Goal: Book appointment/travel/reservation

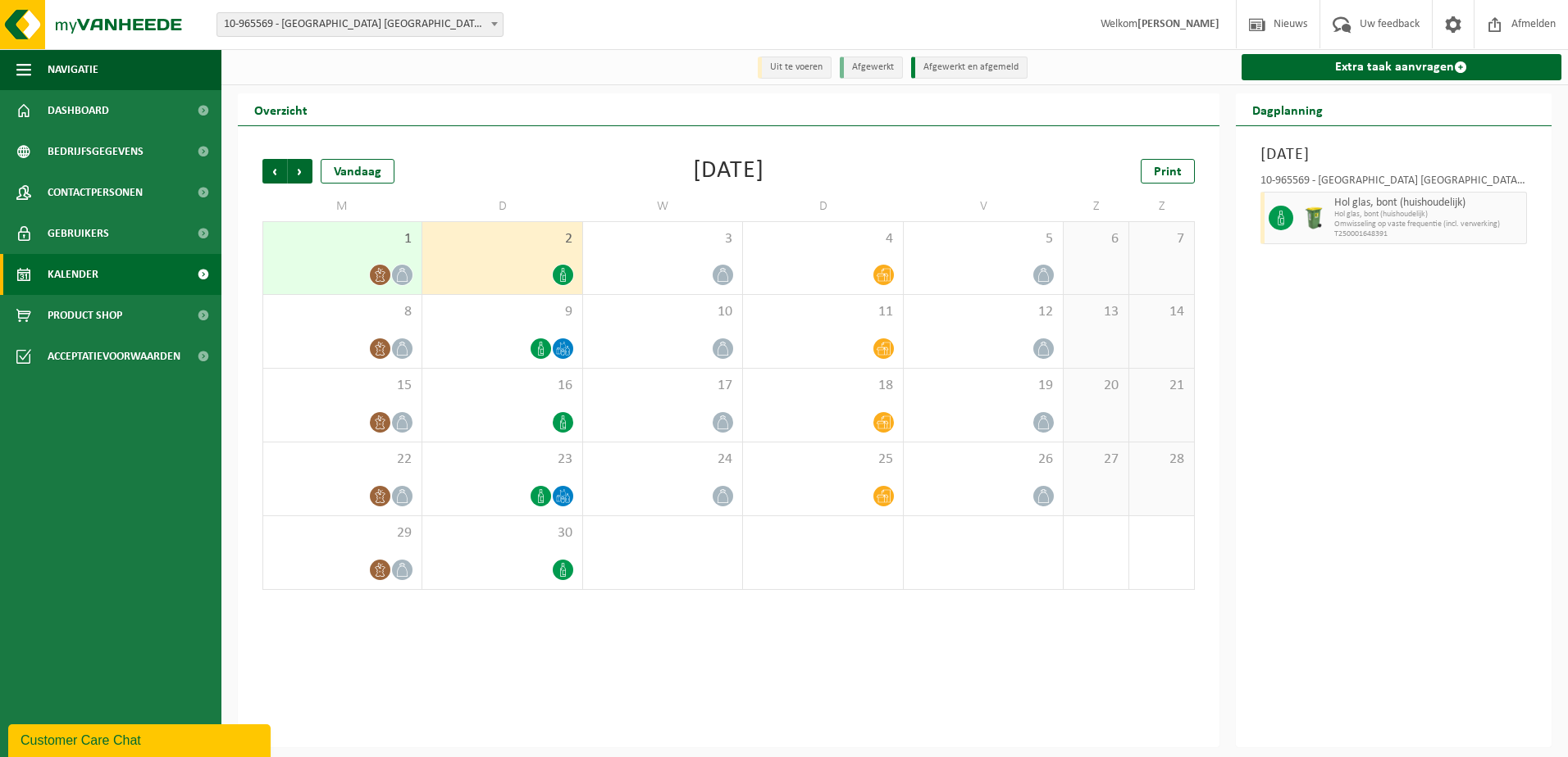
click at [530, 283] on div at bounding box center [502, 275] width 142 height 22
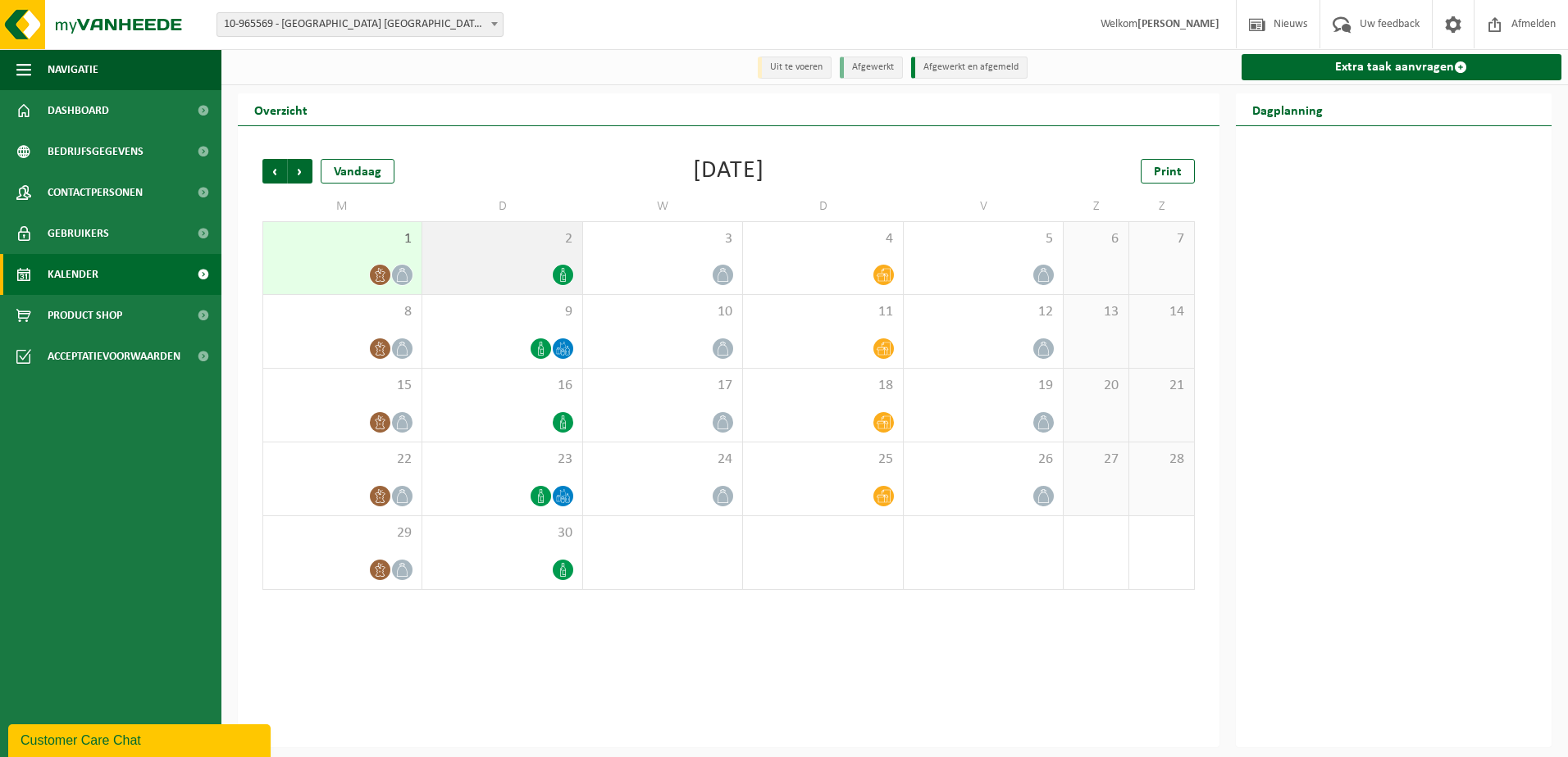
click at [493, 276] on div at bounding box center [502, 275] width 142 height 22
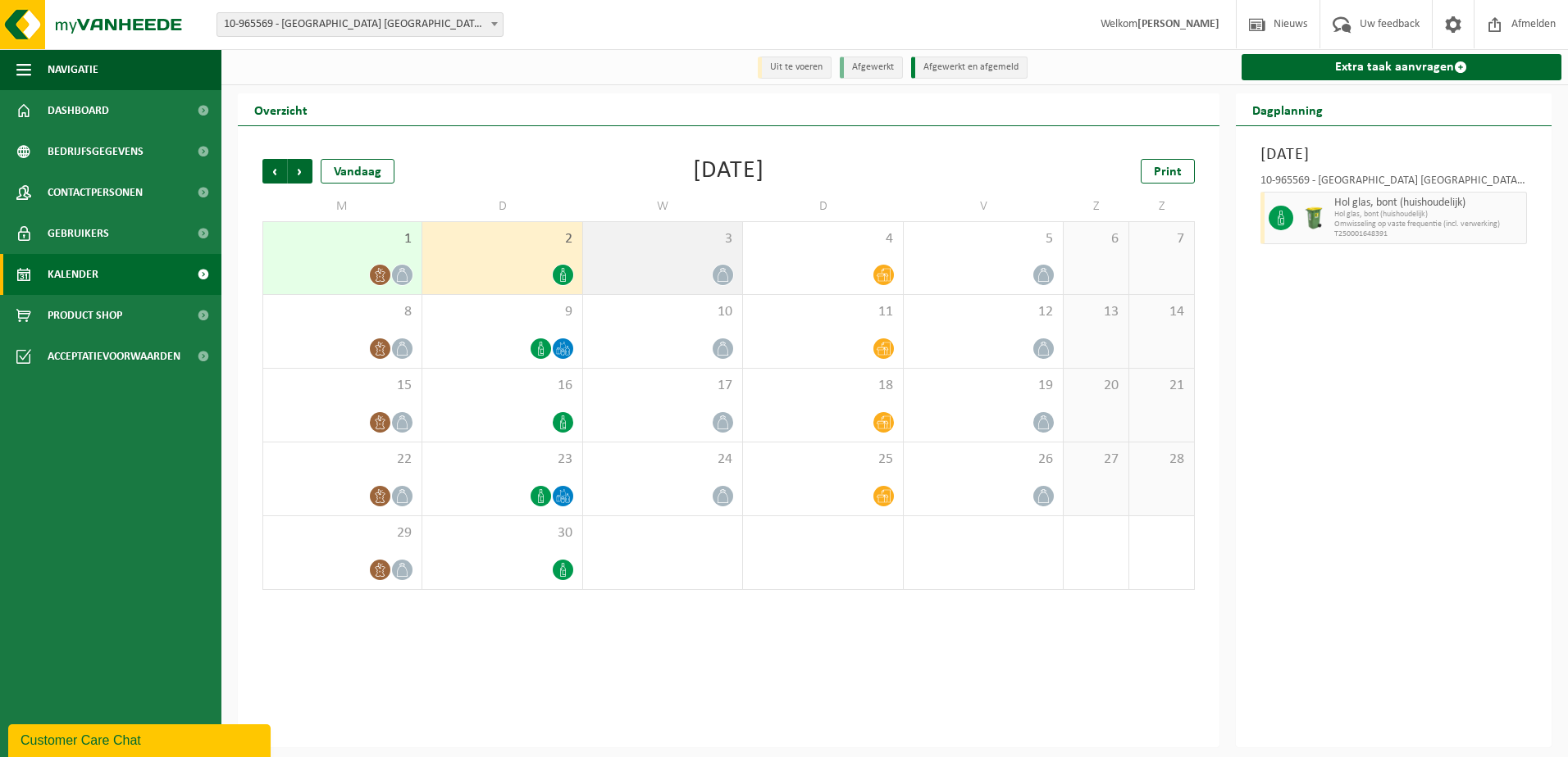
click at [680, 271] on div at bounding box center [662, 275] width 142 height 22
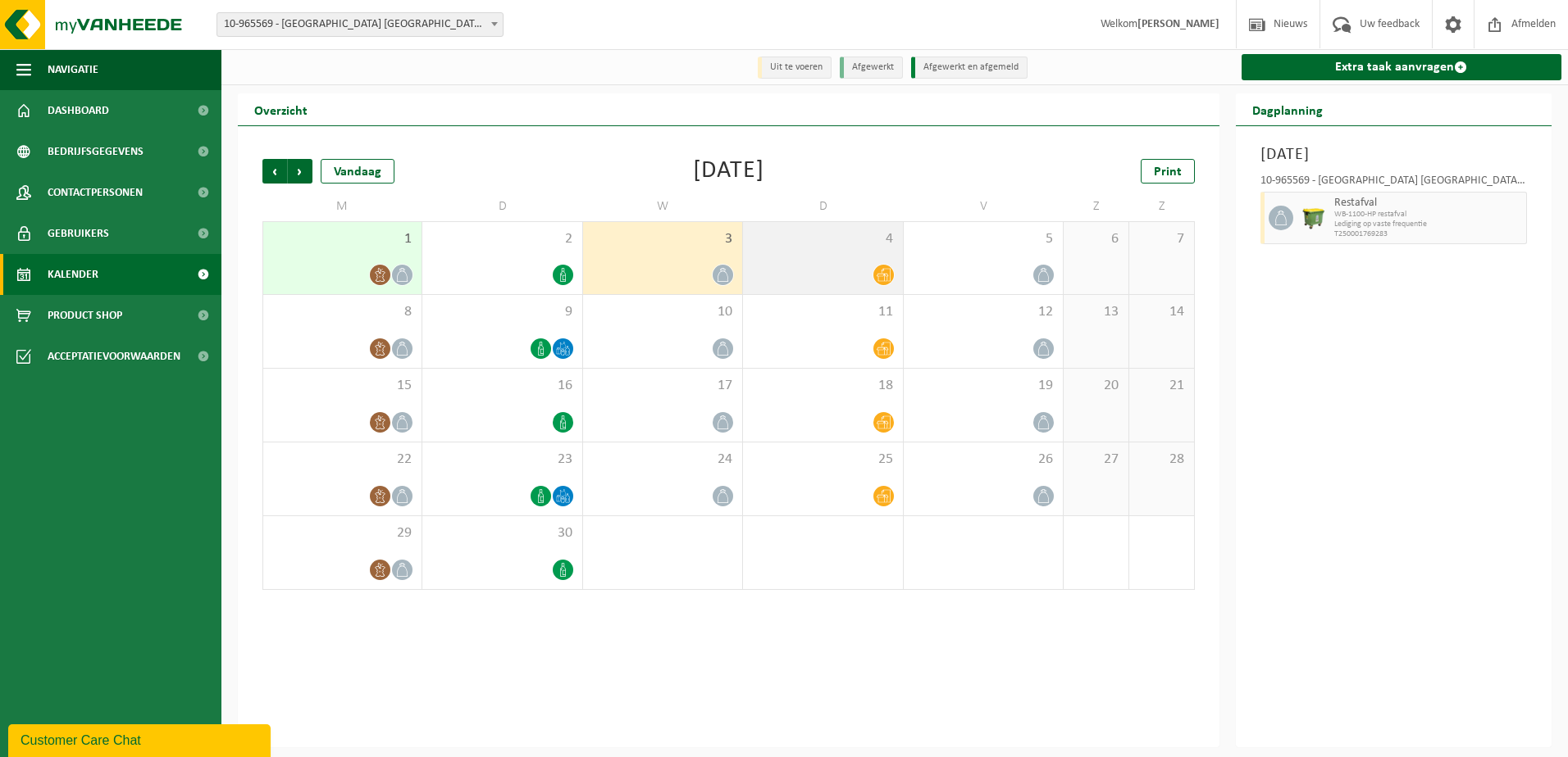
click at [870, 260] on div "4" at bounding box center [822, 258] width 159 height 72
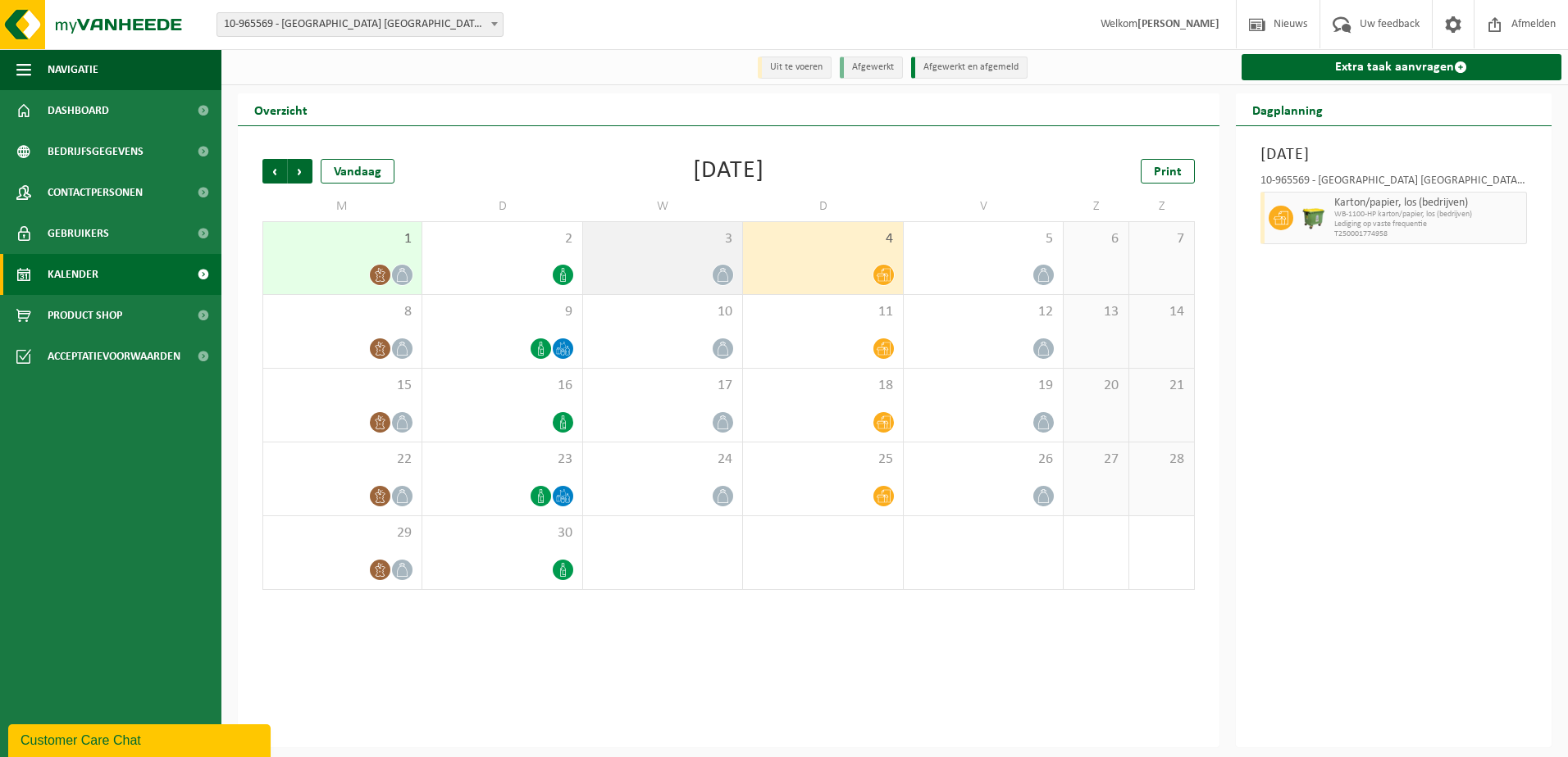
click at [669, 253] on div "3" at bounding box center [662, 258] width 159 height 72
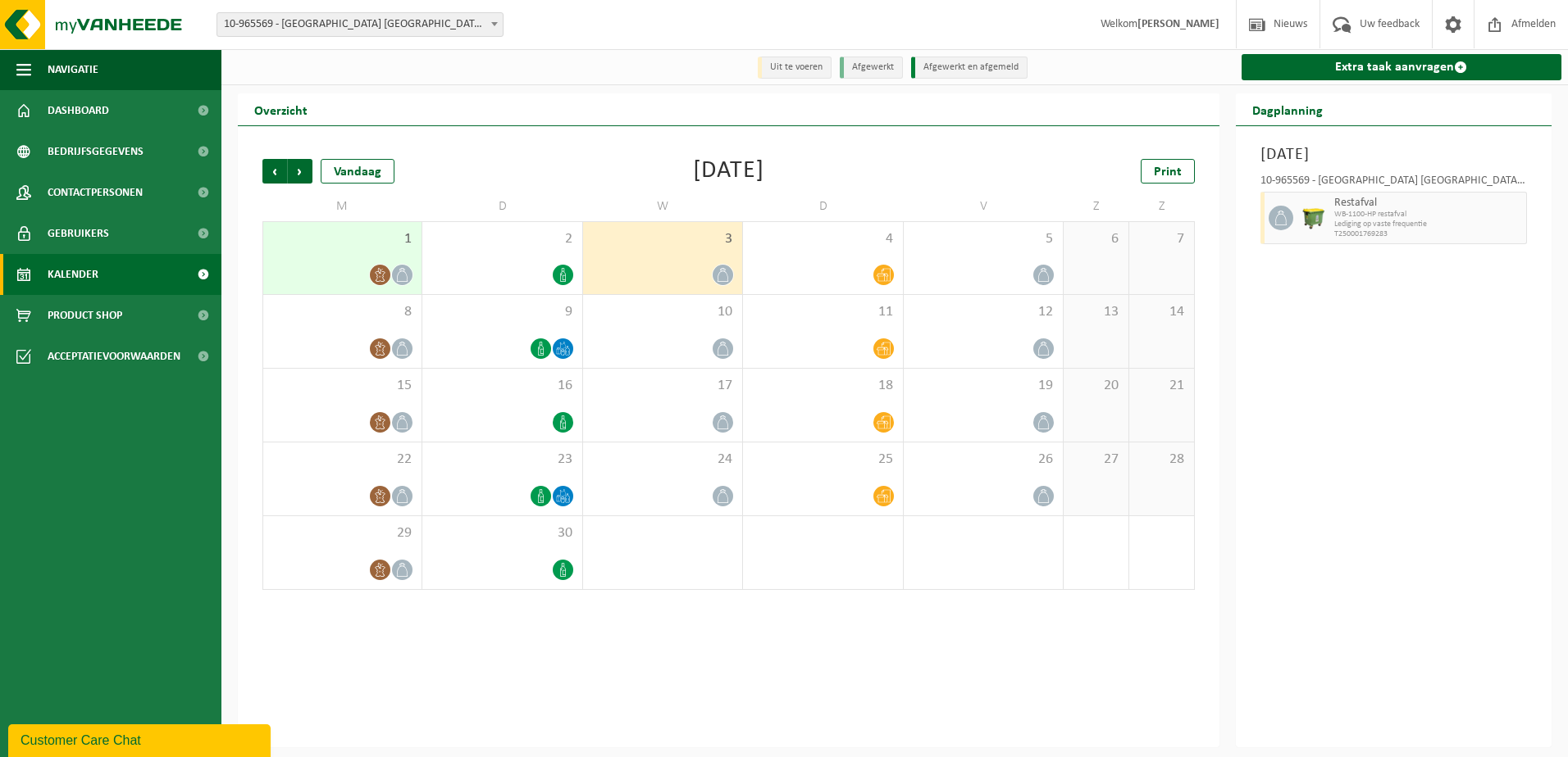
click at [635, 258] on div "3" at bounding box center [662, 258] width 159 height 72
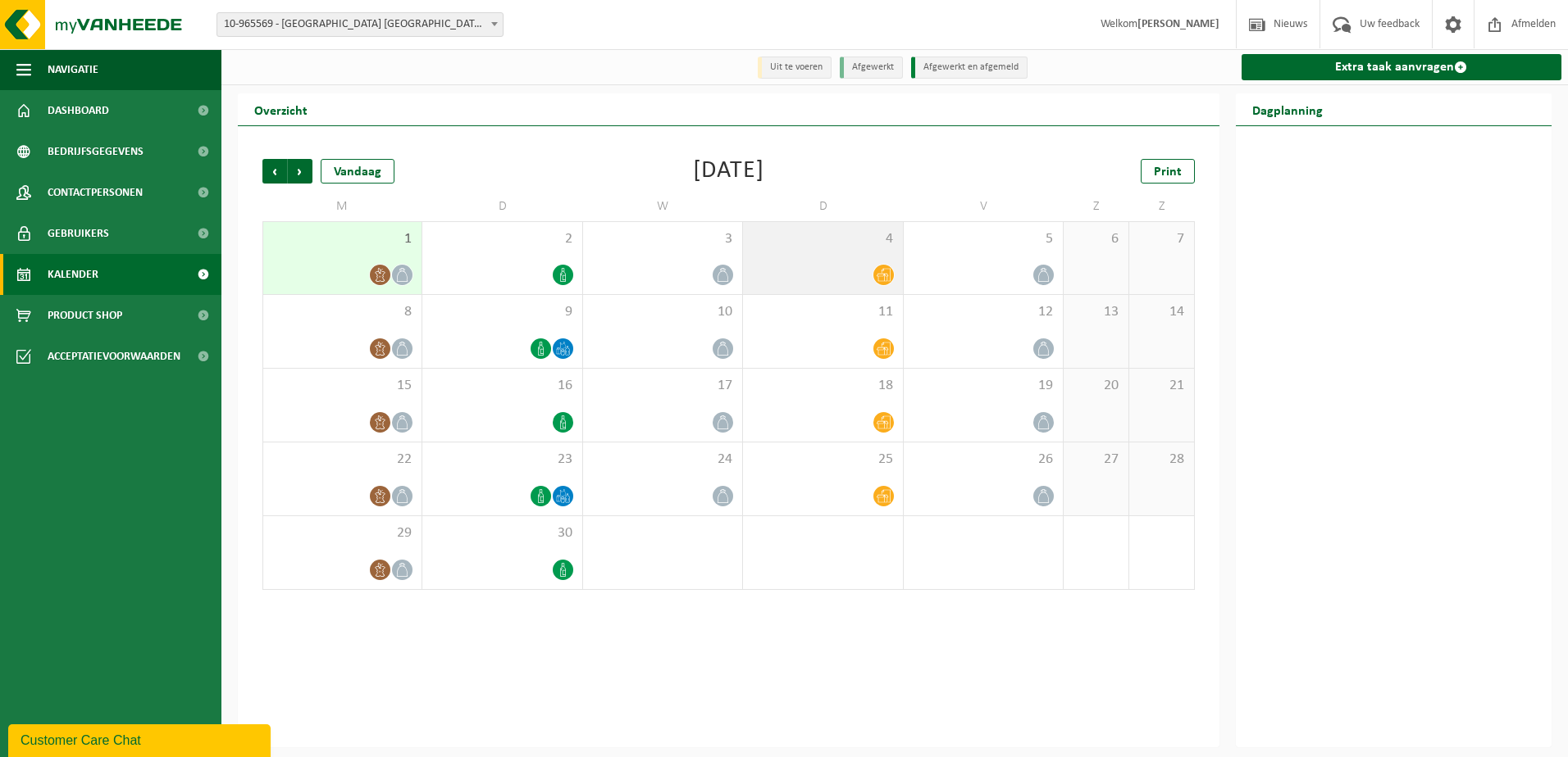
click at [805, 264] on div at bounding box center [822, 275] width 142 height 22
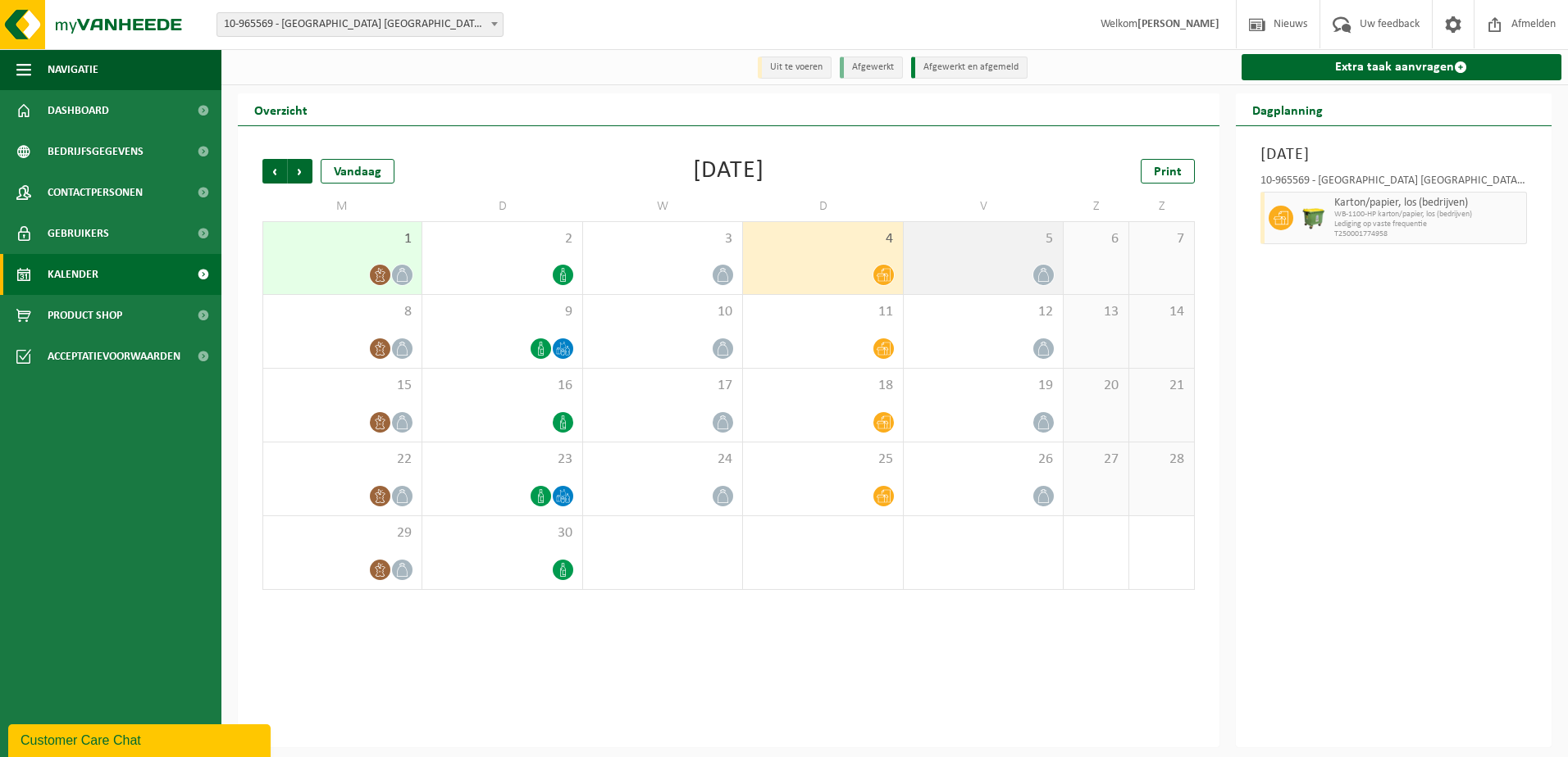
click at [959, 253] on div "5" at bounding box center [983, 258] width 159 height 72
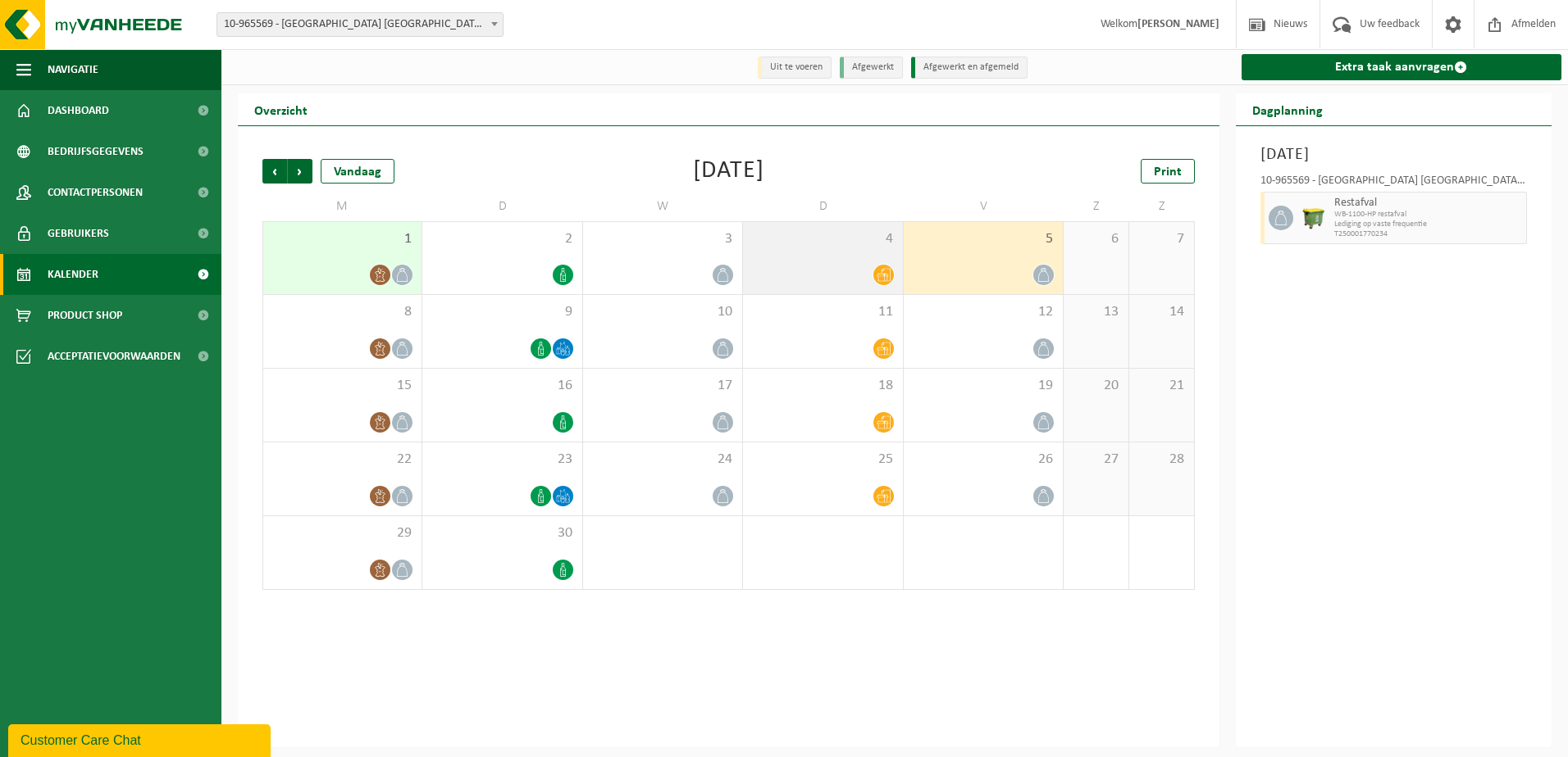
click at [754, 263] on div "4" at bounding box center [822, 258] width 159 height 72
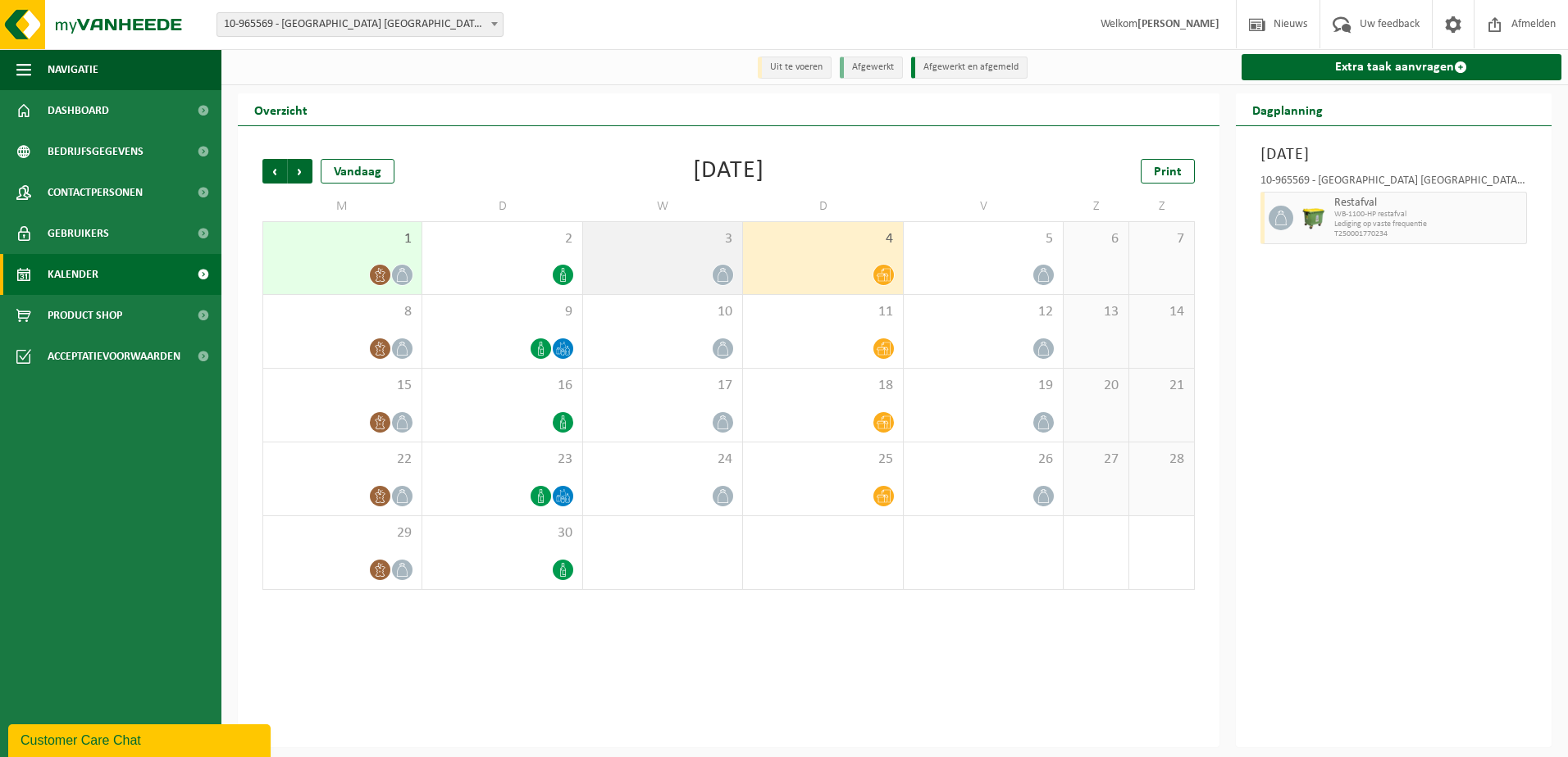
click at [681, 260] on div "3" at bounding box center [662, 258] width 159 height 72
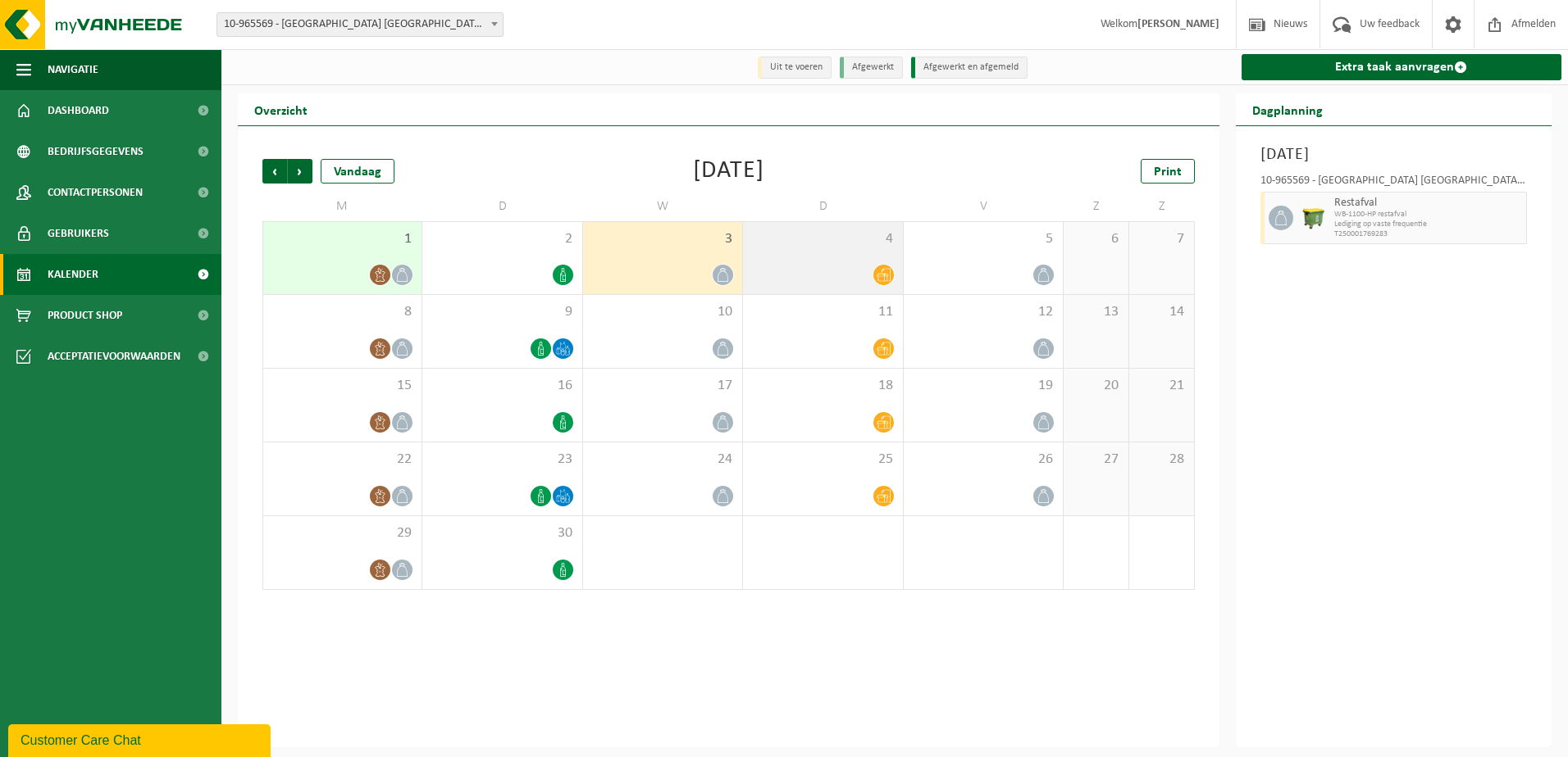
click at [831, 261] on div "4" at bounding box center [822, 258] width 159 height 72
